Goal: Navigation & Orientation: Find specific page/section

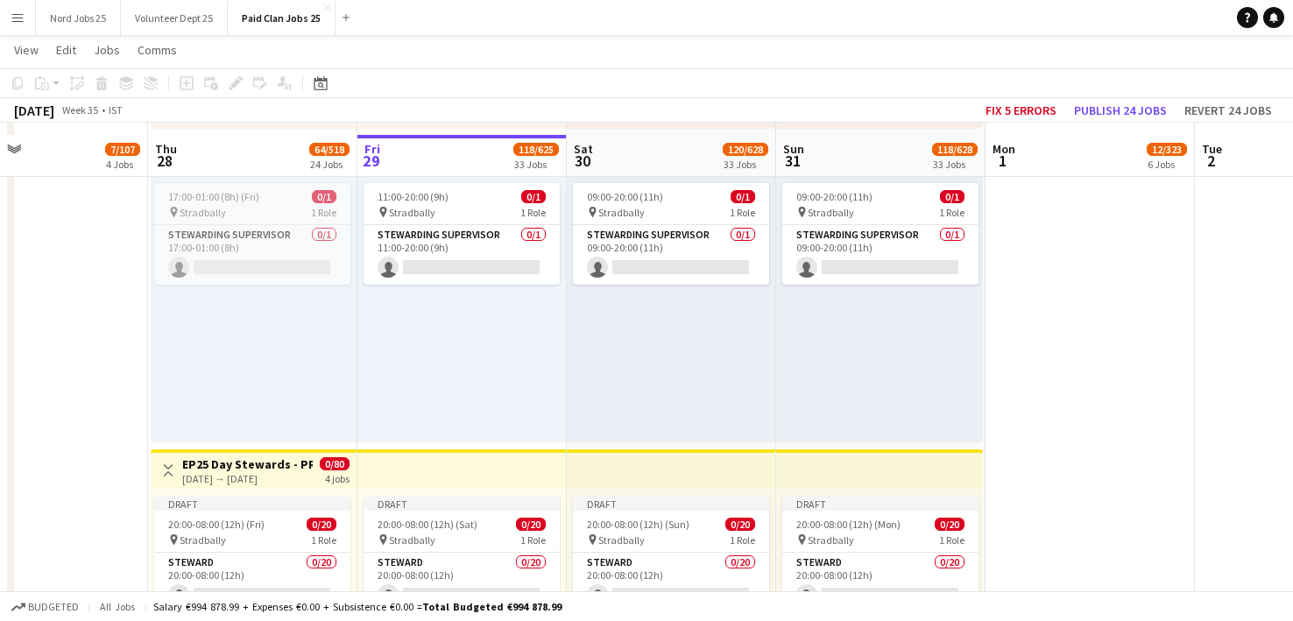
scroll to position [4934, 0]
